Goal: Communication & Community: Ask a question

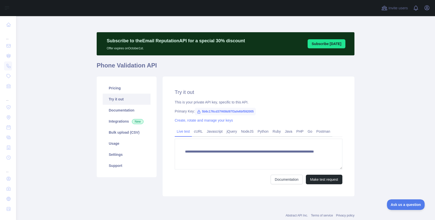
click at [403, 204] on span "Ask us a question" at bounding box center [406, 205] width 38 height 4
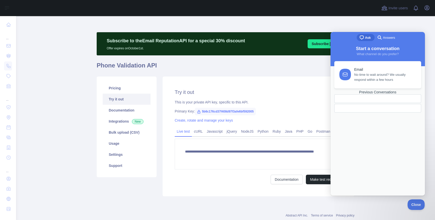
click at [369, 113] on div at bounding box center [378, 108] width 87 height 9
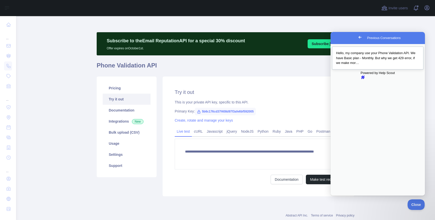
click at [375, 66] on div "Previous Conversations" at bounding box center [377, 66] width 83 height 0
drag, startPoint x: 353, startPoint y: 109, endPoint x: 408, endPoint y: 111, distance: 55.5
